Goal: Task Accomplishment & Management: Complete application form

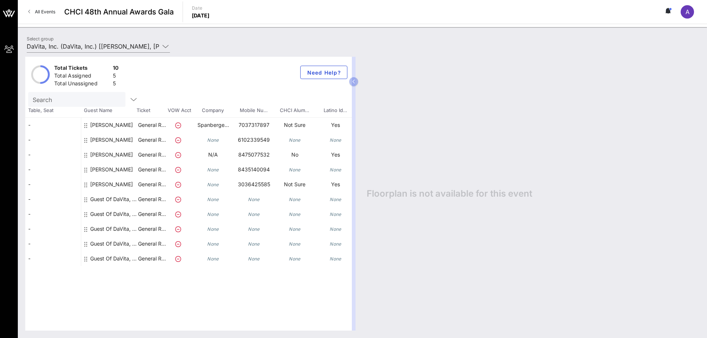
click at [337, 203] on div "None" at bounding box center [335, 199] width 41 height 15
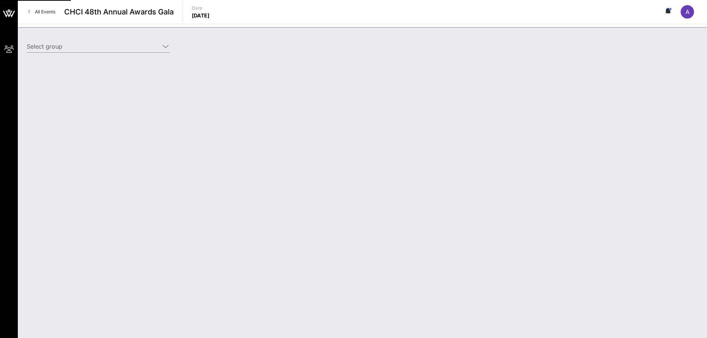
type input "DaVita, Inc. (DaVita, Inc.) [[PERSON_NAME], [PERSON_NAME][EMAIL_ADDRESS][PERSON…"
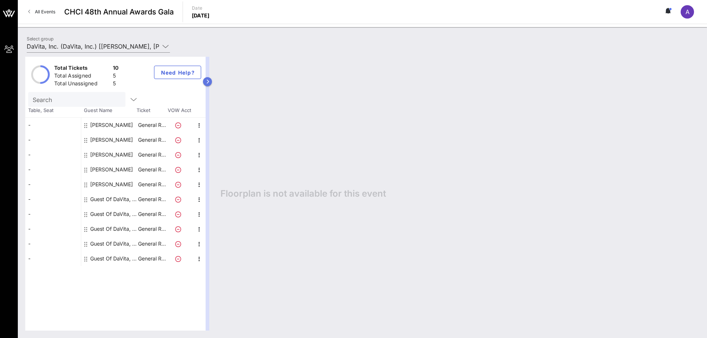
click at [207, 83] on icon "button" at bounding box center [207, 81] width 3 height 4
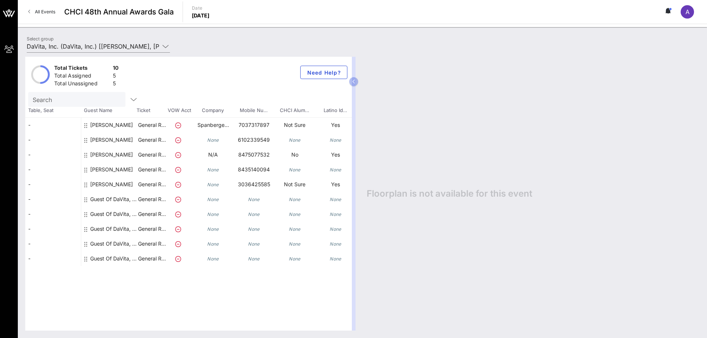
click at [341, 202] on div "None" at bounding box center [335, 199] width 41 height 15
click at [341, 200] on icon "None" at bounding box center [336, 200] width 12 height 6
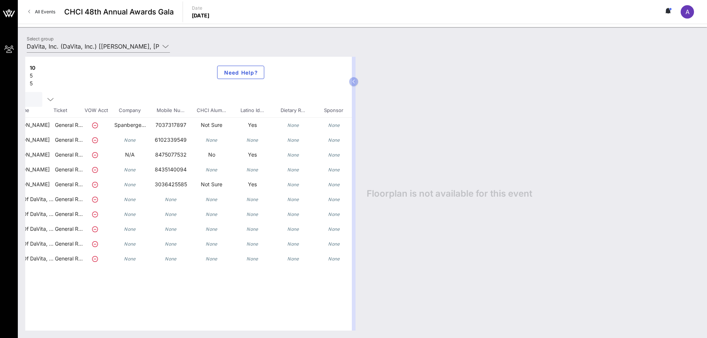
scroll to position [0, 98]
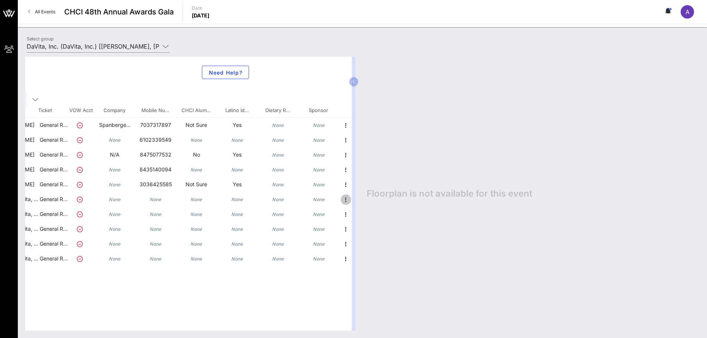
click at [342, 202] on icon "button" at bounding box center [345, 199] width 9 height 9
click at [359, 203] on div "Edit" at bounding box center [364, 202] width 15 height 6
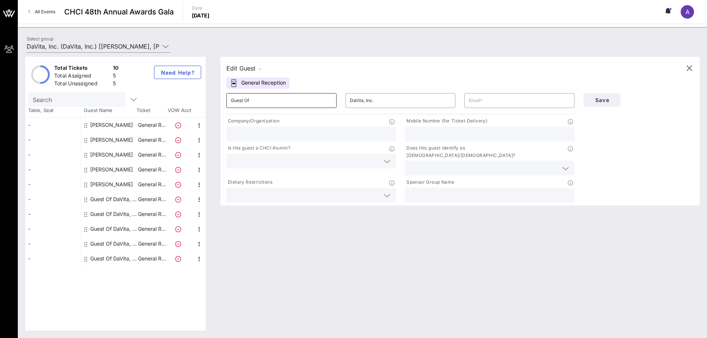
click at [286, 105] on input "Guest Of" at bounding box center [281, 101] width 101 height 12
type input "Marcus"
type input "Garza"
type input "8637812317"
click at [549, 163] on input "text" at bounding box center [483, 168] width 149 height 10
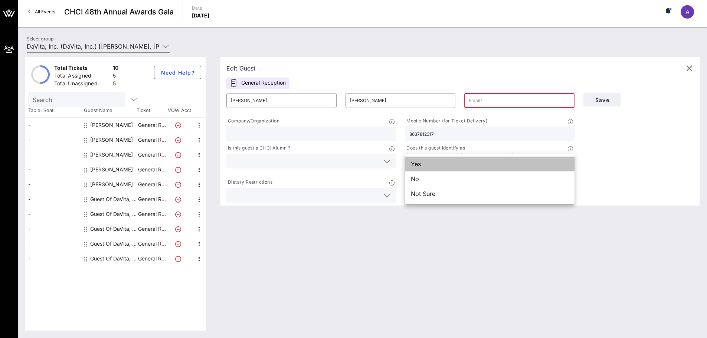
click at [458, 167] on div "Yes" at bounding box center [490, 164] width 170 height 15
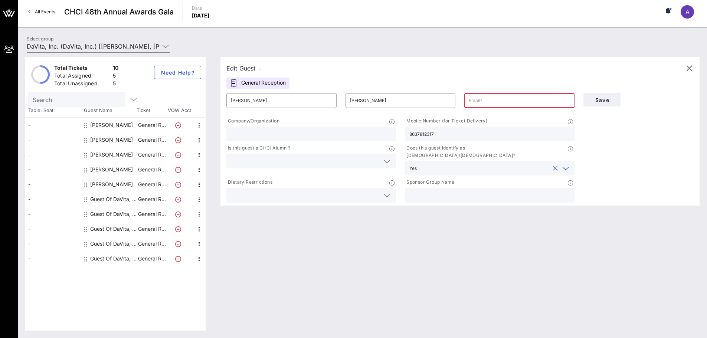
click at [476, 88] on div "Edit Guest - General Reception ​ Marcus ​ Garza ​ Company/Organization Mobile N…" at bounding box center [459, 131] width 479 height 149
click at [482, 98] on input "text" at bounding box center [519, 101] width 101 height 12
type input "marcusagarza@gmail.com"
click at [607, 101] on span "Save" at bounding box center [601, 100] width 25 height 6
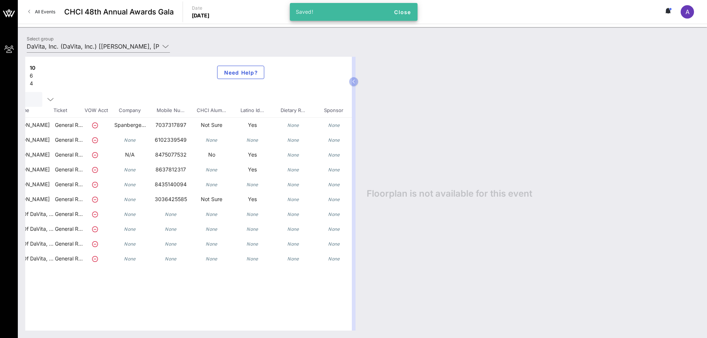
scroll to position [0, 98]
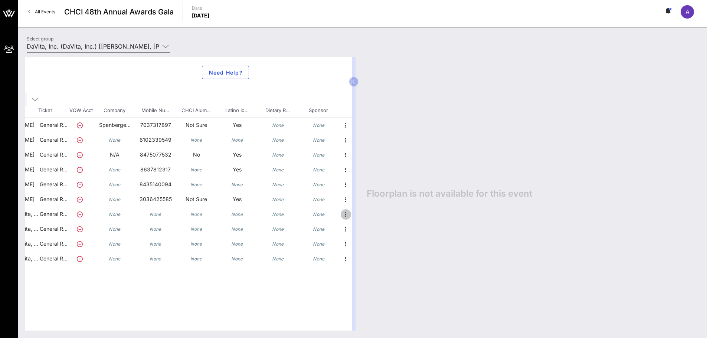
click at [348, 216] on icon "button" at bounding box center [345, 214] width 9 height 9
click at [357, 213] on div "Edit" at bounding box center [364, 216] width 27 height 15
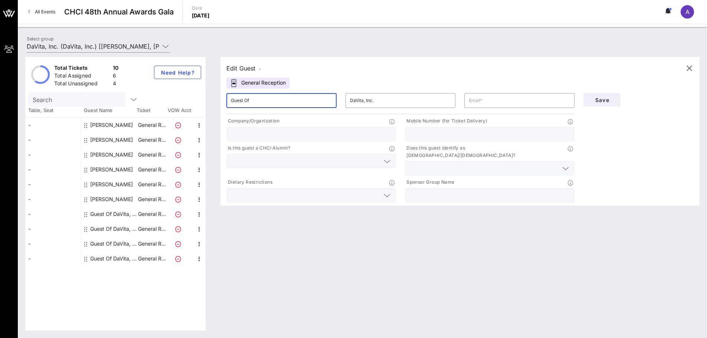
click at [309, 101] on input "Guest Of" at bounding box center [281, 101] width 101 height 12
click at [611, 134] on div "Save" at bounding box center [638, 146] width 119 height 115
click at [246, 95] on input "Guest Of" at bounding box center [281, 101] width 101 height 12
type input "Angel"
type input "R"
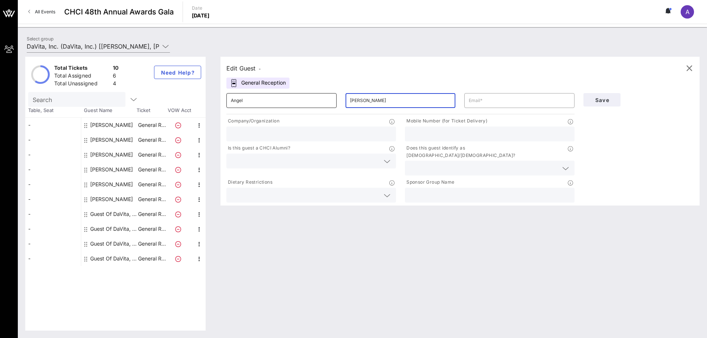
type input "Colon-Rivera"
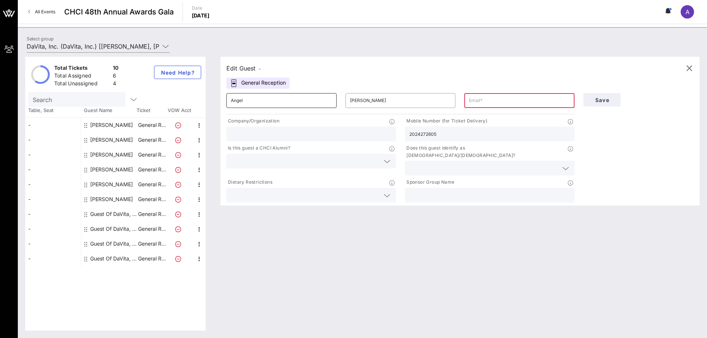
type input "2024272605"
click at [511, 96] on input "text" at bounding box center [519, 101] width 101 height 12
click at [479, 104] on input "text" at bounding box center [519, 101] width 101 height 12
paste input "acrivera@beckerlawyers.com"
type input "acrivera@beckerlawyers.com"
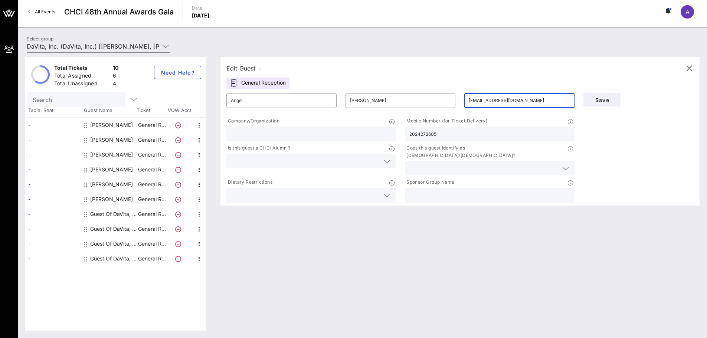
click at [627, 128] on div "Save" at bounding box center [638, 146] width 119 height 115
drag, startPoint x: 444, startPoint y: 135, endPoint x: 357, endPoint y: 138, distance: 86.5
click at [357, 138] on div "Company/Organization Mobile Number (for Ticket Delivery) 2024272605 Is this gue…" at bounding box center [400, 160] width 357 height 88
click at [622, 159] on div "Save" at bounding box center [638, 146] width 119 height 115
click at [602, 102] on span "Save" at bounding box center [601, 100] width 25 height 6
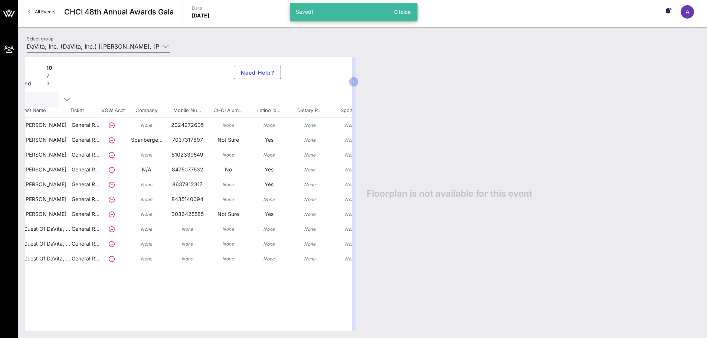
scroll to position [0, 98]
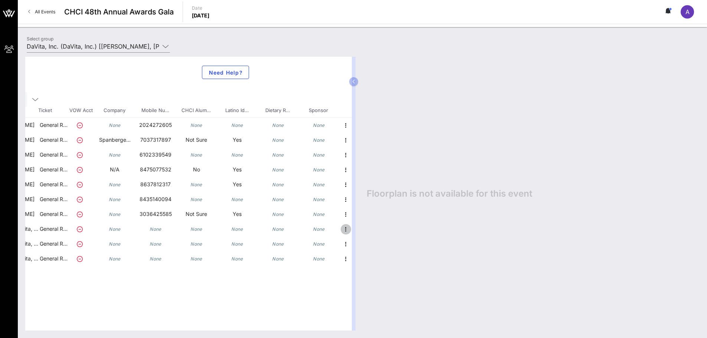
click at [345, 231] on icon "button" at bounding box center [345, 229] width 9 height 9
click at [355, 230] on div "Edit" at bounding box center [364, 231] width 27 height 15
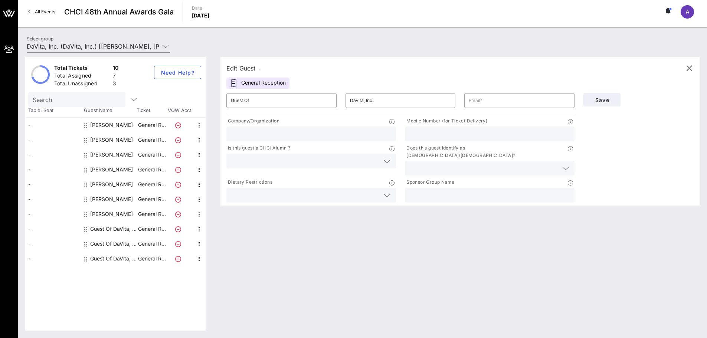
scroll to position [0, 0]
drag, startPoint x: 305, startPoint y: 101, endPoint x: 151, endPoint y: 89, distance: 154.1
click at [151, 89] on div "Total Tickets 10 Total Assigned 7 Total Unassigned 3 Need Help? Search Table, S…" at bounding box center [362, 194] width 674 height 274
type input "Abby"
type input "Sullivan"
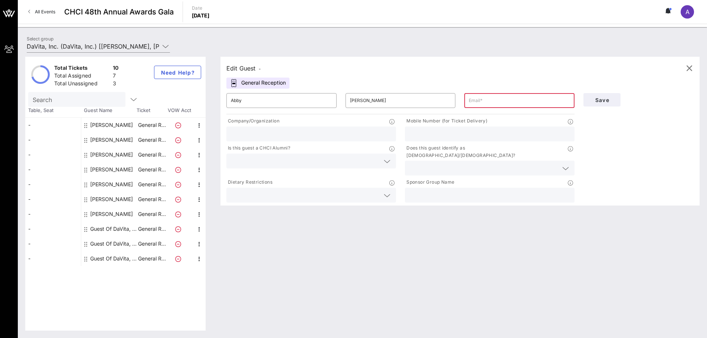
click at [492, 100] on input "text" at bounding box center [519, 101] width 101 height 12
click at [492, 134] on input "text" at bounding box center [489, 134] width 161 height 10
type input "2028410829"
click at [608, 102] on span "Save" at bounding box center [601, 100] width 25 height 6
